Goal: Transaction & Acquisition: Purchase product/service

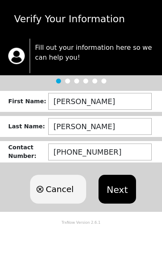
click at [127, 190] on button "Next" at bounding box center [116, 189] width 37 height 29
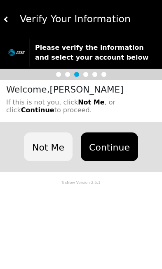
click at [117, 144] on button "Continue" at bounding box center [109, 147] width 57 height 29
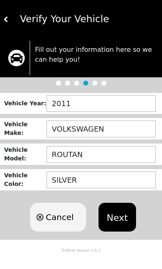
click at [119, 220] on button "Next" at bounding box center [116, 217] width 37 height 29
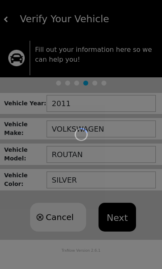
click at [143, 129] on div "Loading user experience" at bounding box center [81, 134] width 162 height 269
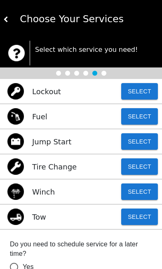
click at [141, 218] on button "Select" at bounding box center [139, 217] width 37 height 16
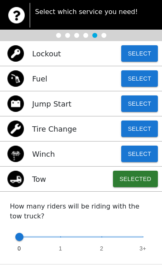
scroll to position [37, 0]
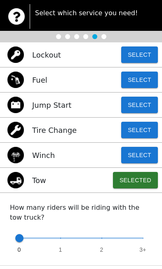
type input "1"
click at [64, 247] on span "0 1 2 3+" at bounding box center [81, 239] width 124 height 18
radio input "false"
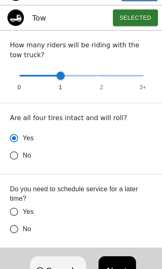
scroll to position [201, 0]
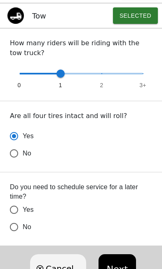
click at [18, 162] on input "No" at bounding box center [13, 153] width 17 height 17
radio input "false"
radio input "true"
click at [115, 266] on button "Next" at bounding box center [116, 269] width 37 height 29
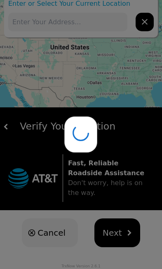
scroll to position [13, 0]
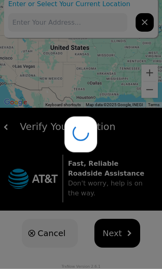
type input "[STREET_ADDRESS]"
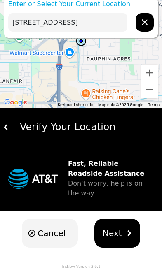
click at [117, 240] on button "Next" at bounding box center [117, 233] width 46 height 29
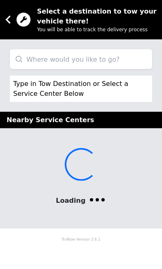
scroll to position [0, 0]
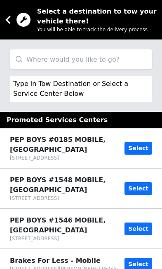
click at [24, 56] on input "search" at bounding box center [81, 59] width 142 height 20
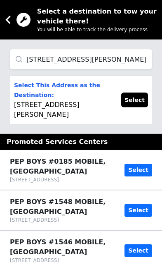
type input "[STREET_ADDRESS][PERSON_NAME]"
click at [134, 104] on button "Select" at bounding box center [134, 100] width 27 height 15
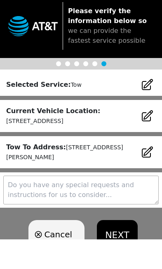
scroll to position [15, 0]
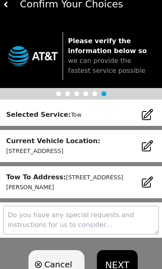
click at [121, 269] on button "NEXT" at bounding box center [117, 265] width 40 height 29
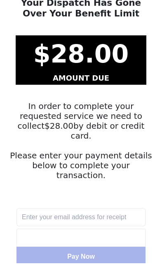
scroll to position [48, 0]
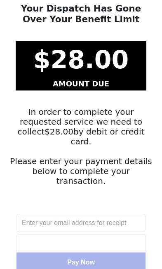
click at [107, 214] on input "text" at bounding box center [80, 223] width 129 height 18
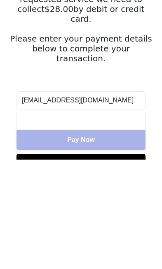
type input "[EMAIL_ADDRESS][DOMAIN_NAME]"
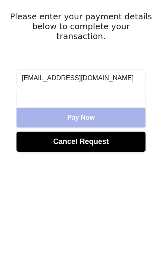
scroll to position [84, 0]
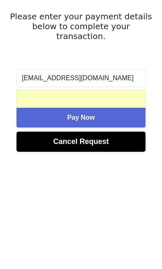
click at [109, 217] on button "Pay Now" at bounding box center [80, 227] width 129 height 20
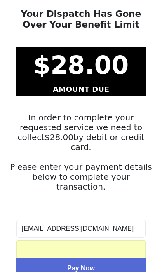
scroll to position [81, 0]
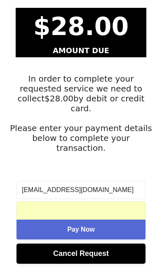
click at [101, 220] on button "Pay Now" at bounding box center [80, 230] width 129 height 20
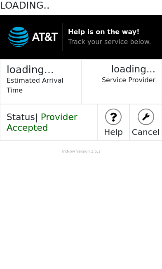
scroll to position [0, 0]
